Goal: Information Seeking & Learning: Learn about a topic

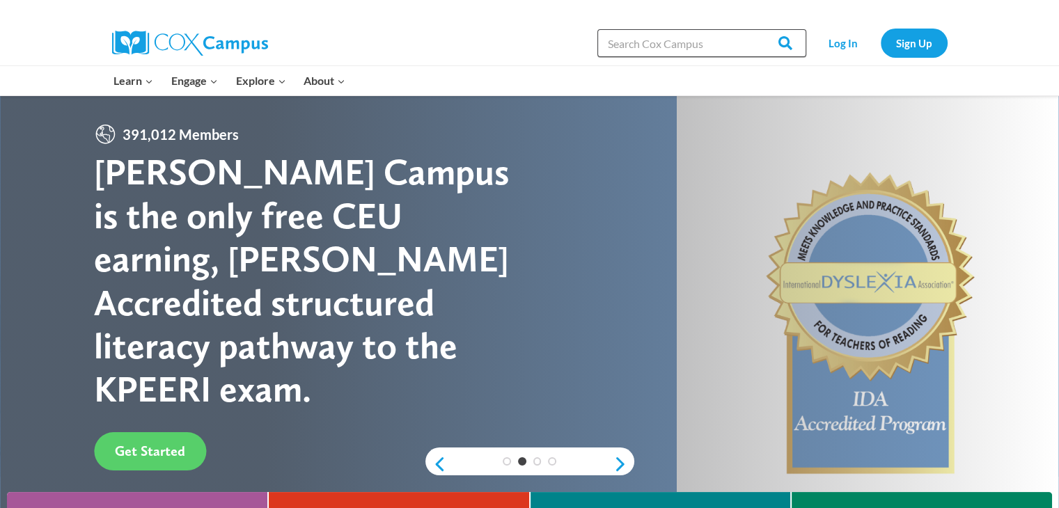
click at [667, 49] on input "Search in [URL][DOMAIN_NAME]" at bounding box center [702, 43] width 209 height 28
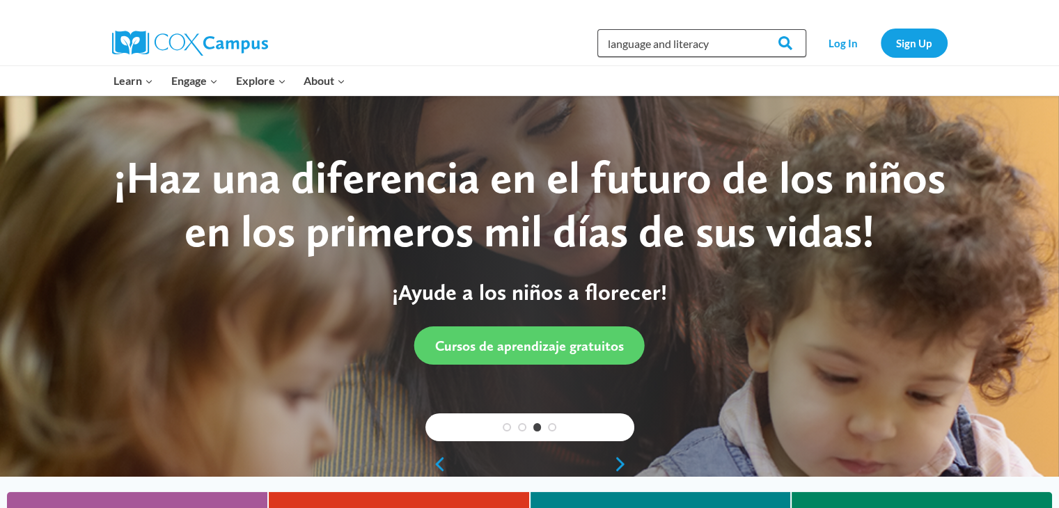
type input "language and literacy"
click at [752, 29] on input "Search" at bounding box center [779, 43] width 54 height 28
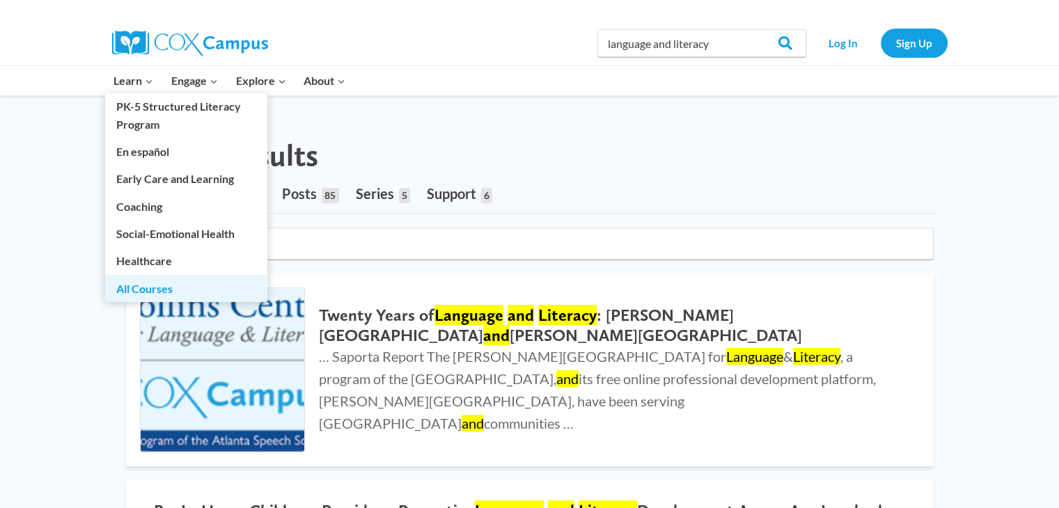
click at [134, 288] on link "All Courses" at bounding box center [186, 288] width 162 height 26
